Goal: Information Seeking & Learning: Find specific fact

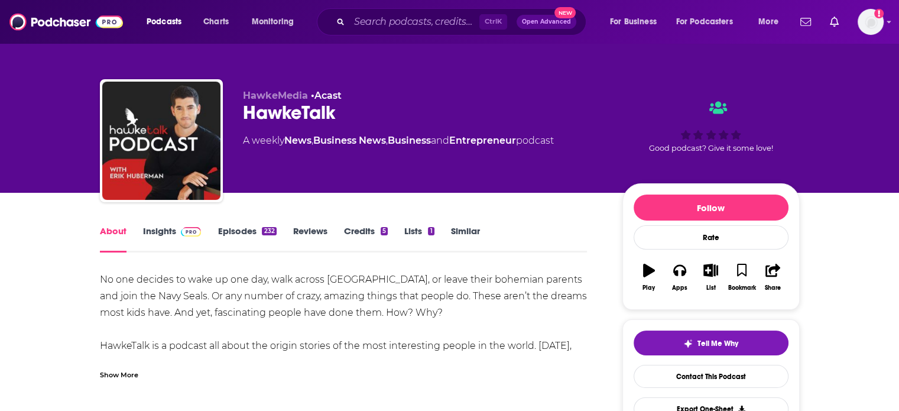
click at [161, 235] on link "Insights" at bounding box center [172, 238] width 58 height 27
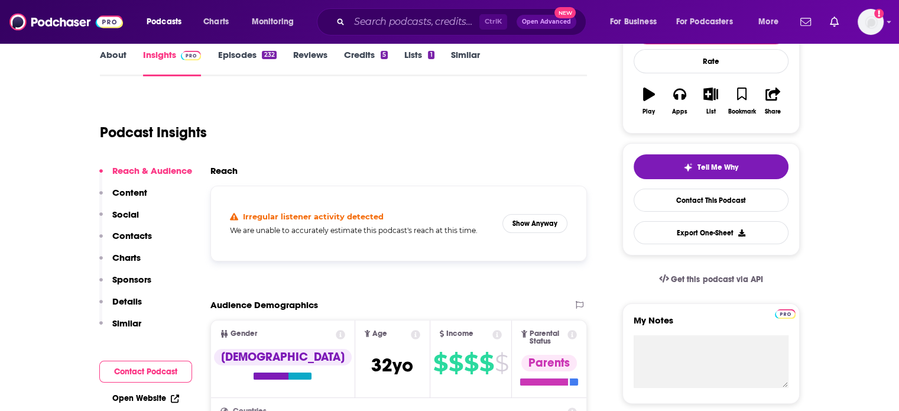
scroll to position [177, 0]
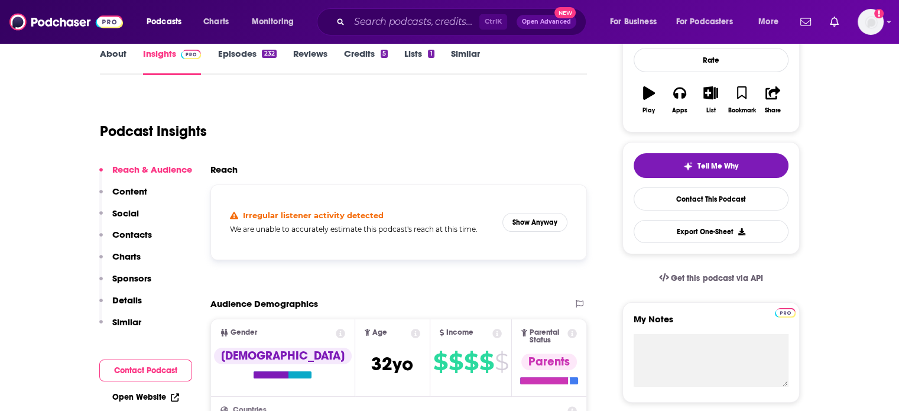
click at [371, 157] on div "Podcast Insights" at bounding box center [343, 129] width 487 height 70
click at [529, 222] on button "Show Anyway" at bounding box center [534, 222] width 65 height 19
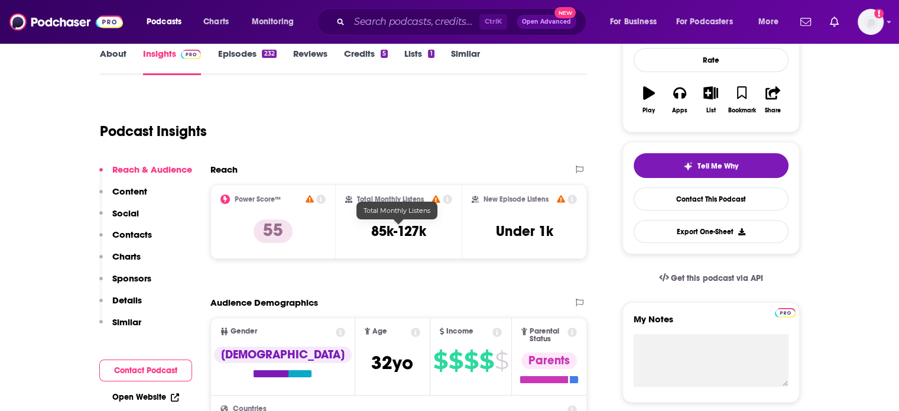
click at [424, 223] on h3 "85k-127k" at bounding box center [398, 231] width 55 height 18
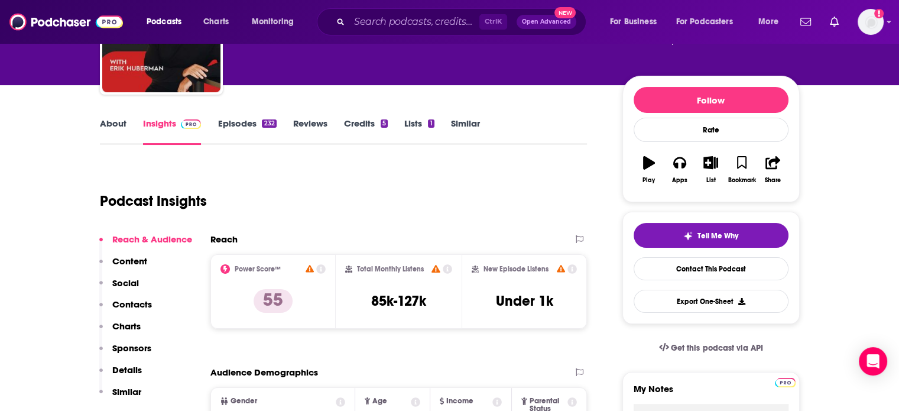
scroll to position [0, 0]
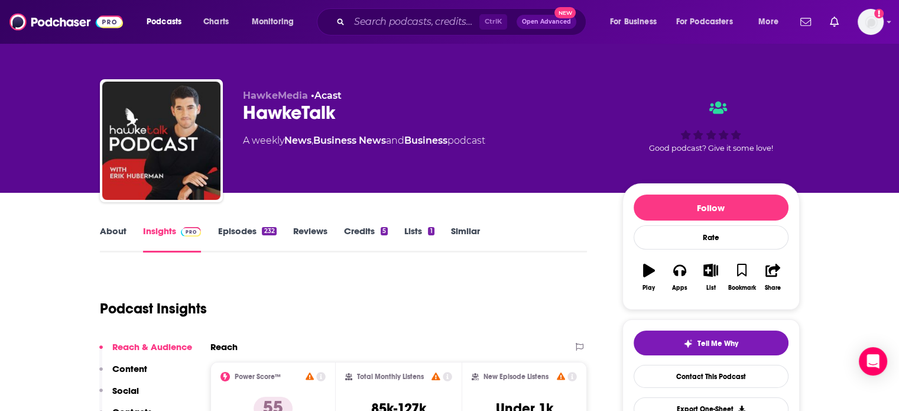
click at [244, 226] on link "Episodes 232" at bounding box center [246, 238] width 58 height 27
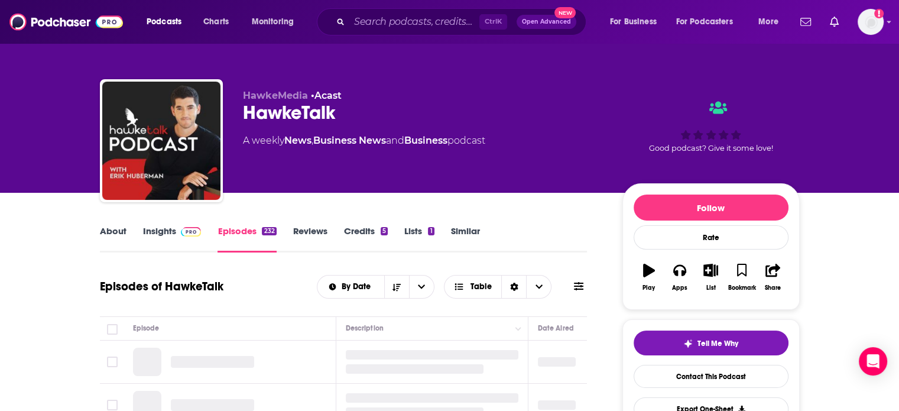
scroll to position [177, 0]
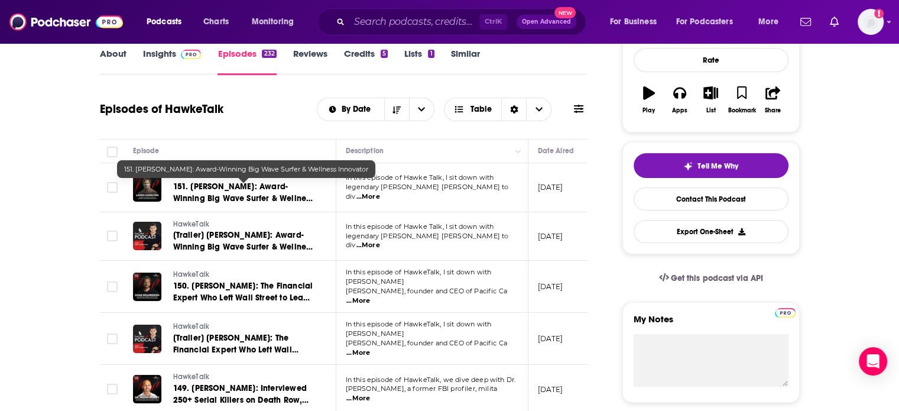
click at [229, 190] on span "151. [PERSON_NAME]: Award-Winning Big Wave Surfer & Wellness Innovator" at bounding box center [243, 198] width 141 height 34
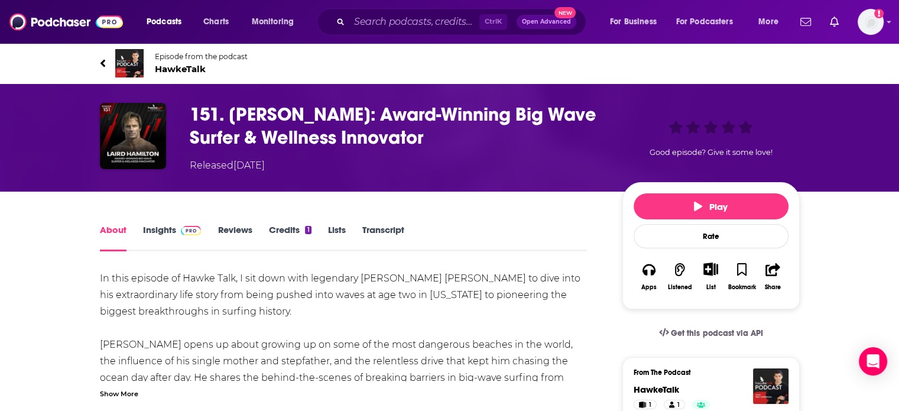
click at [380, 223] on div "About Insights Reviews Credits 1 Lists Transcript" at bounding box center [343, 236] width 487 height 29
click at [381, 229] on link "Transcript" at bounding box center [383, 237] width 42 height 27
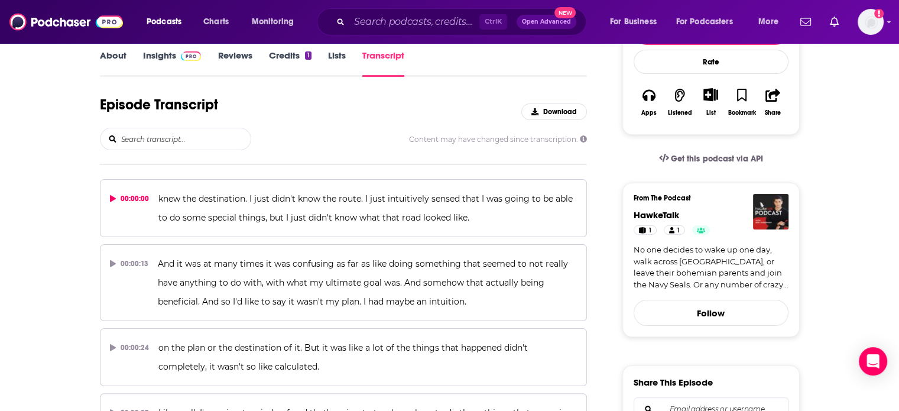
scroll to position [177, 0]
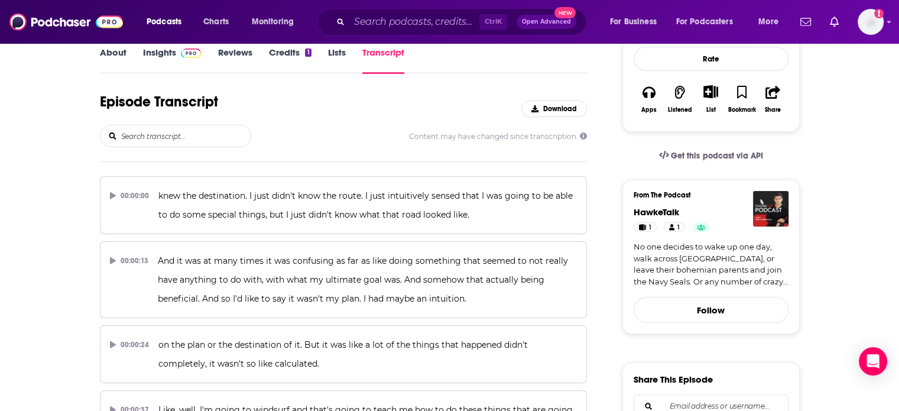
click at [156, 137] on input "search" at bounding box center [185, 135] width 131 height 21
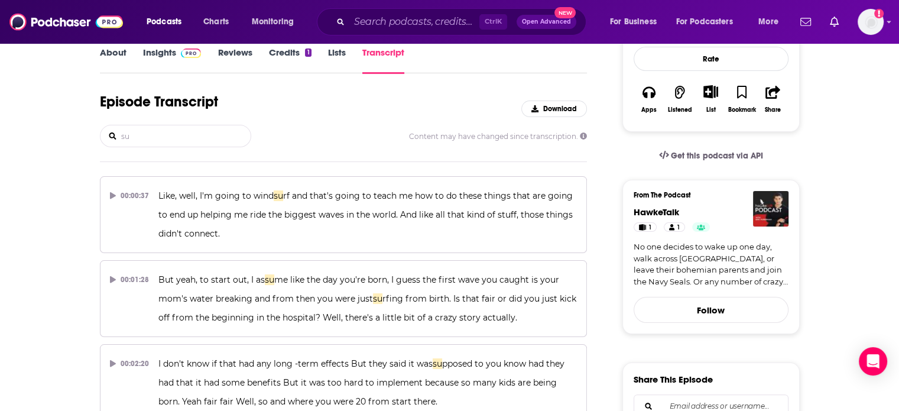
type input "s"
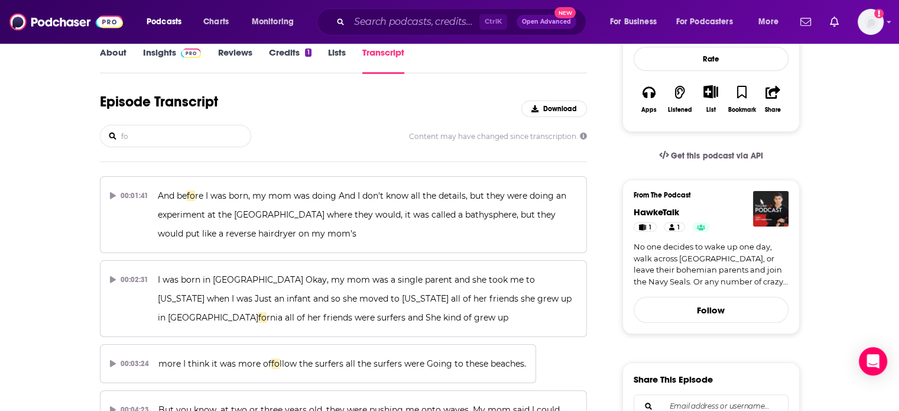
type input "f"
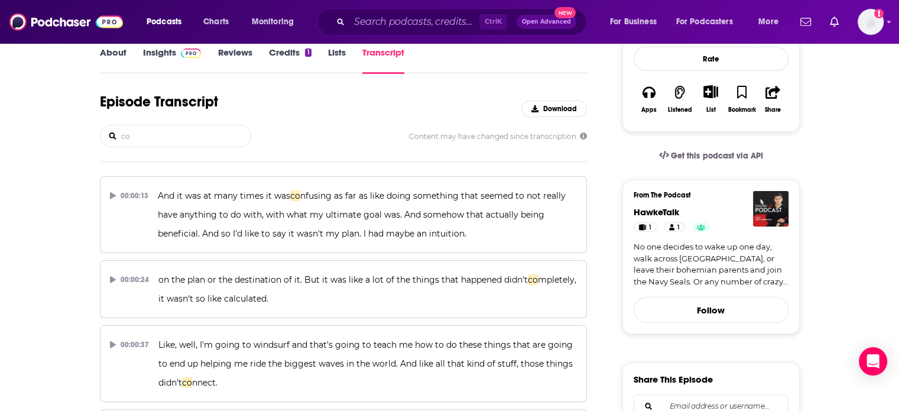
type input "c"
